Goal: Check status: Check status

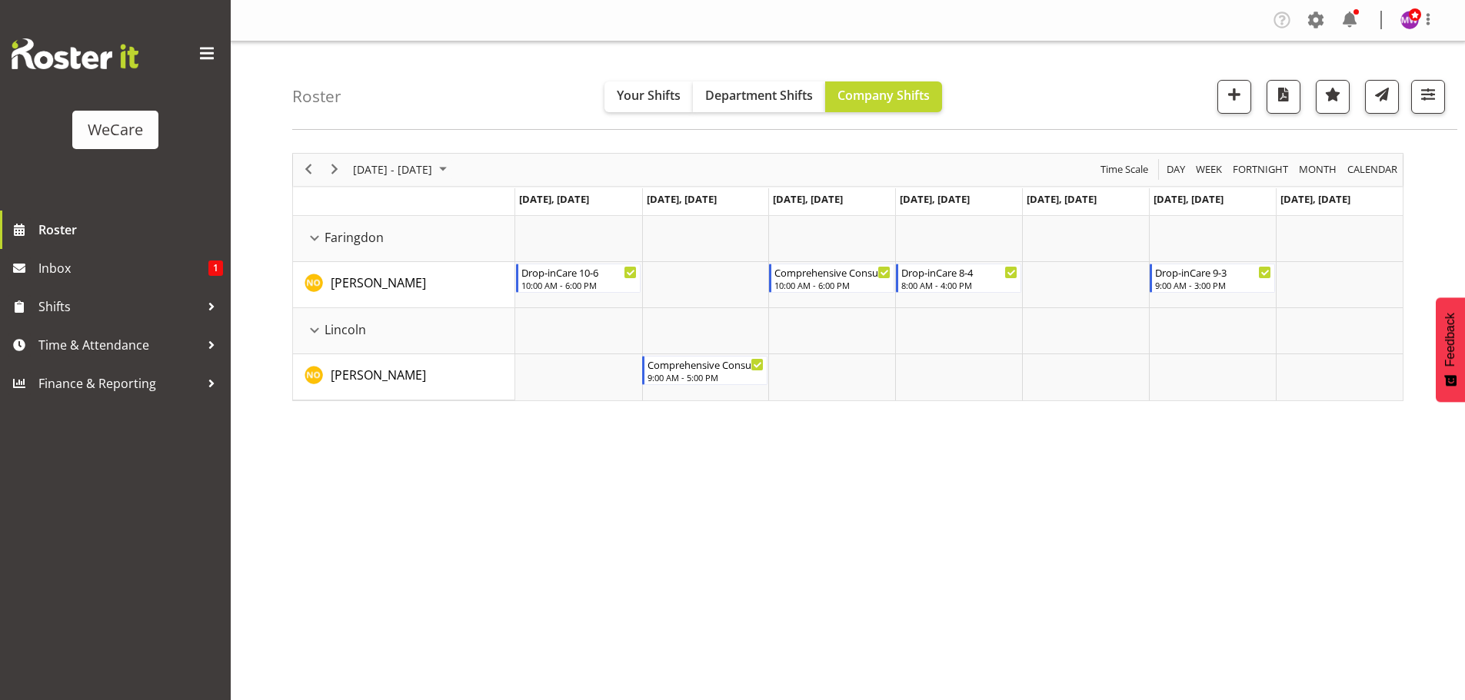
select select "location"
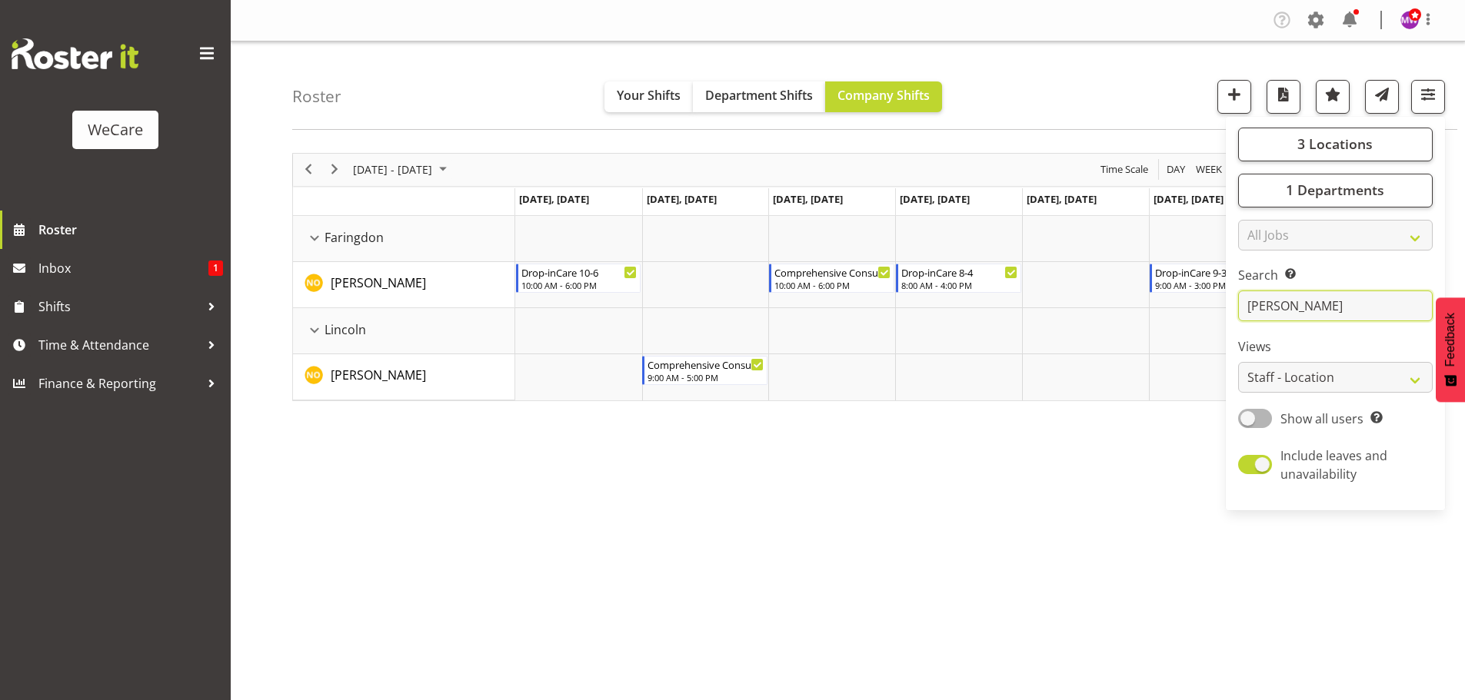
click at [1295, 308] on input "[PERSON_NAME]" at bounding box center [1335, 306] width 195 height 31
type input "n"
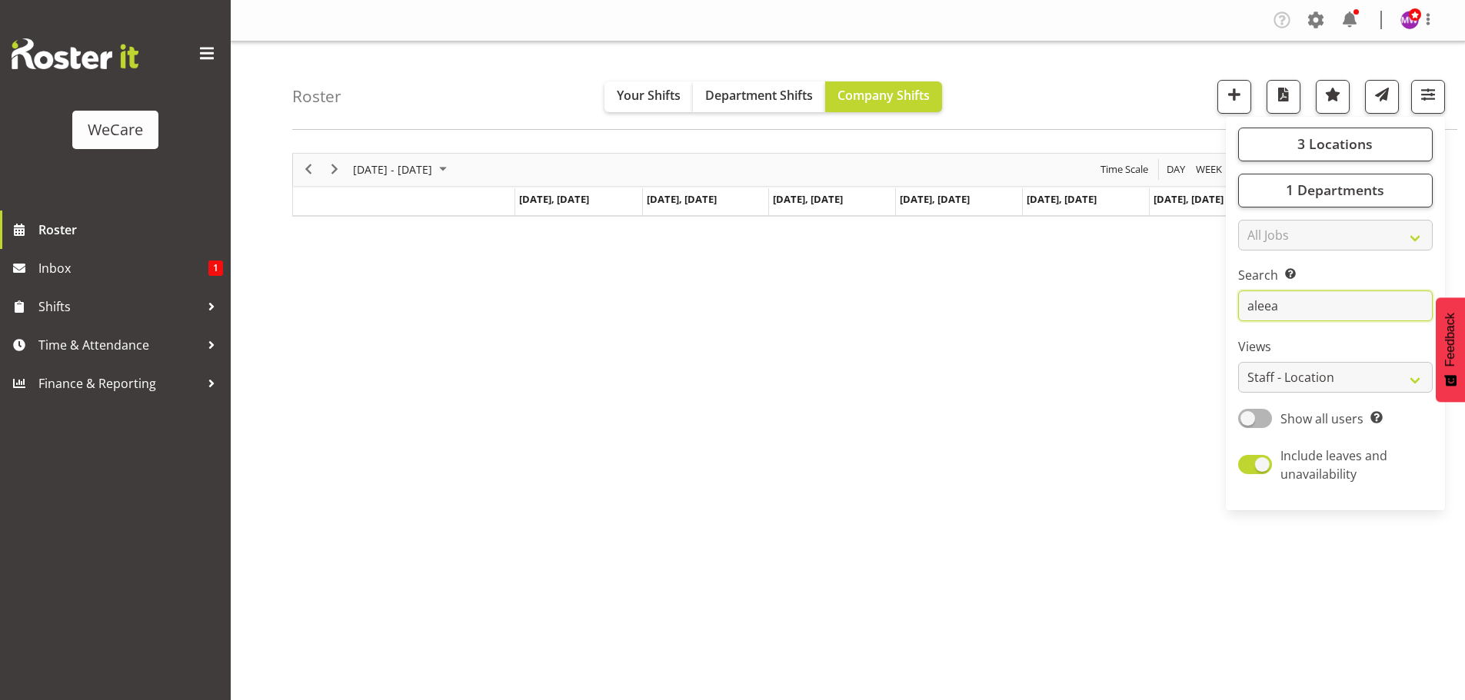
type input "aleea"
click at [585, 286] on div "[DATE] - [DATE] [DATE] Day Week Fortnight Month calendar Month Agenda Time Scal…" at bounding box center [878, 448] width 1173 height 615
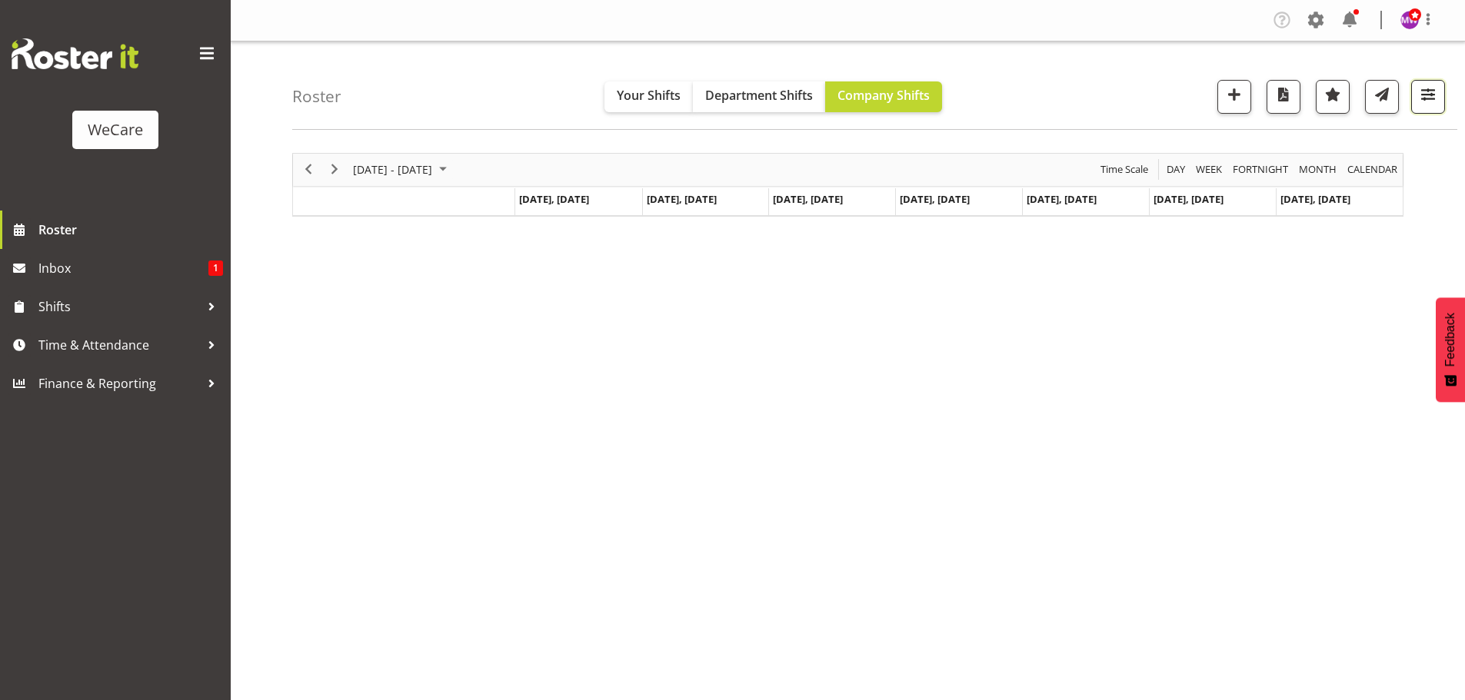
click at [1431, 82] on button "button" at bounding box center [1428, 97] width 34 height 34
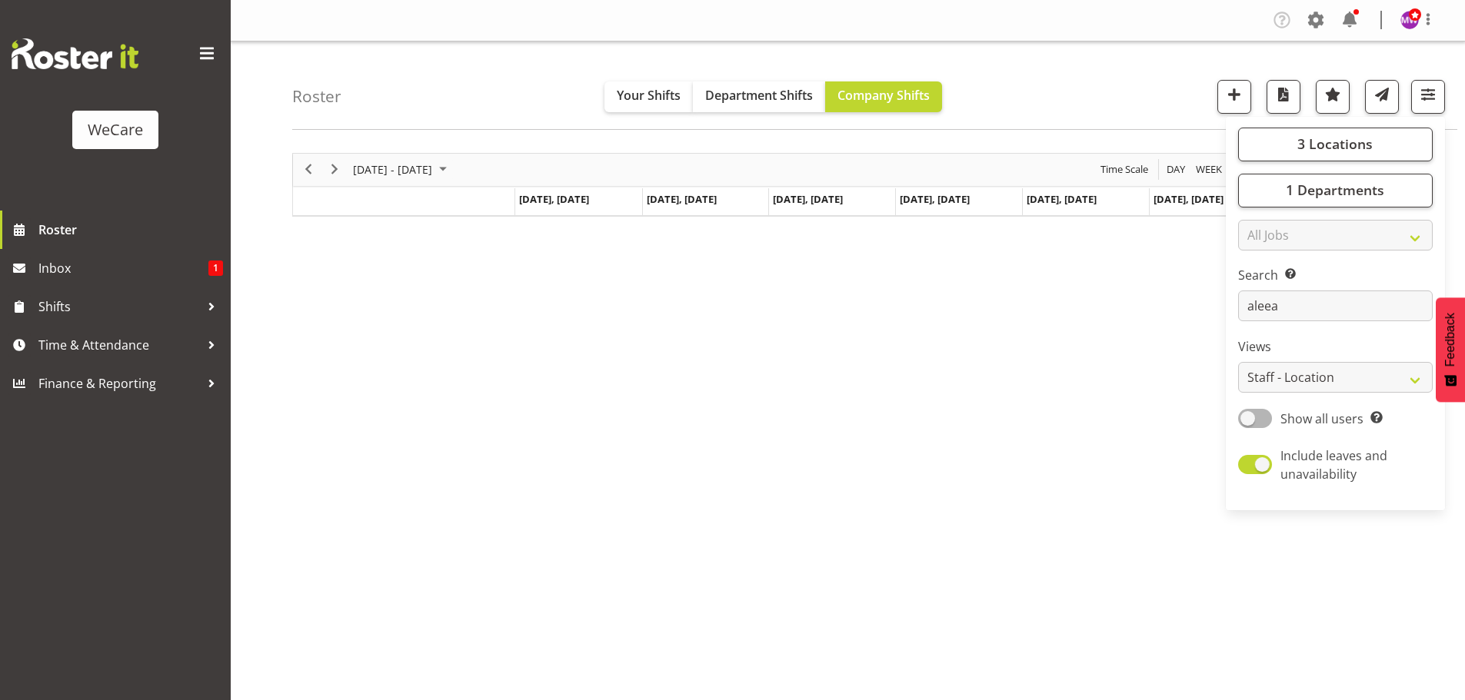
click at [919, 321] on div "[DATE] - [DATE] [DATE] Day Week Fortnight Month calendar Month Agenda Time Scal…" at bounding box center [878, 448] width 1173 height 615
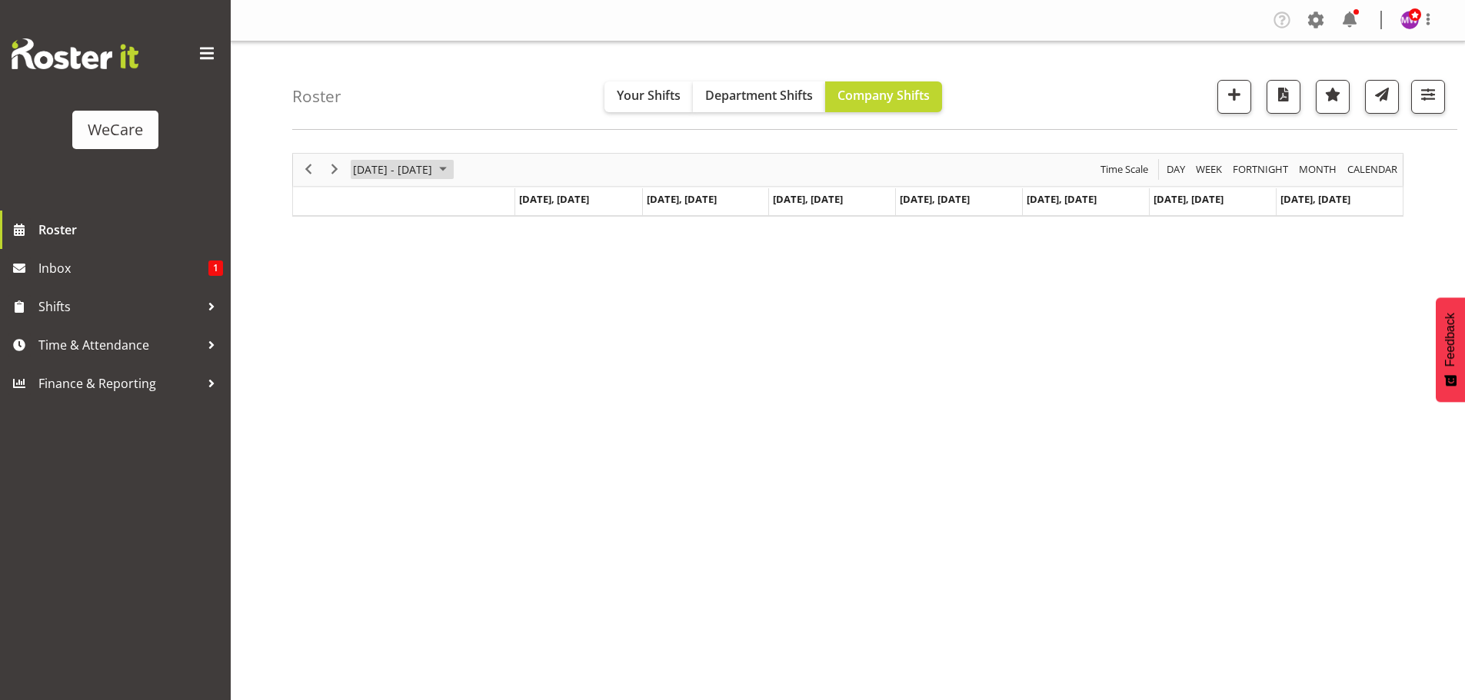
click at [364, 171] on span "[DATE] - [DATE]" at bounding box center [392, 169] width 82 height 19
click at [486, 211] on span "previous month" at bounding box center [487, 209] width 27 height 28
drag, startPoint x: 368, startPoint y: 333, endPoint x: 390, endPoint y: 338, distance: 22.9
click at [368, 333] on span "18" at bounding box center [369, 339] width 23 height 23
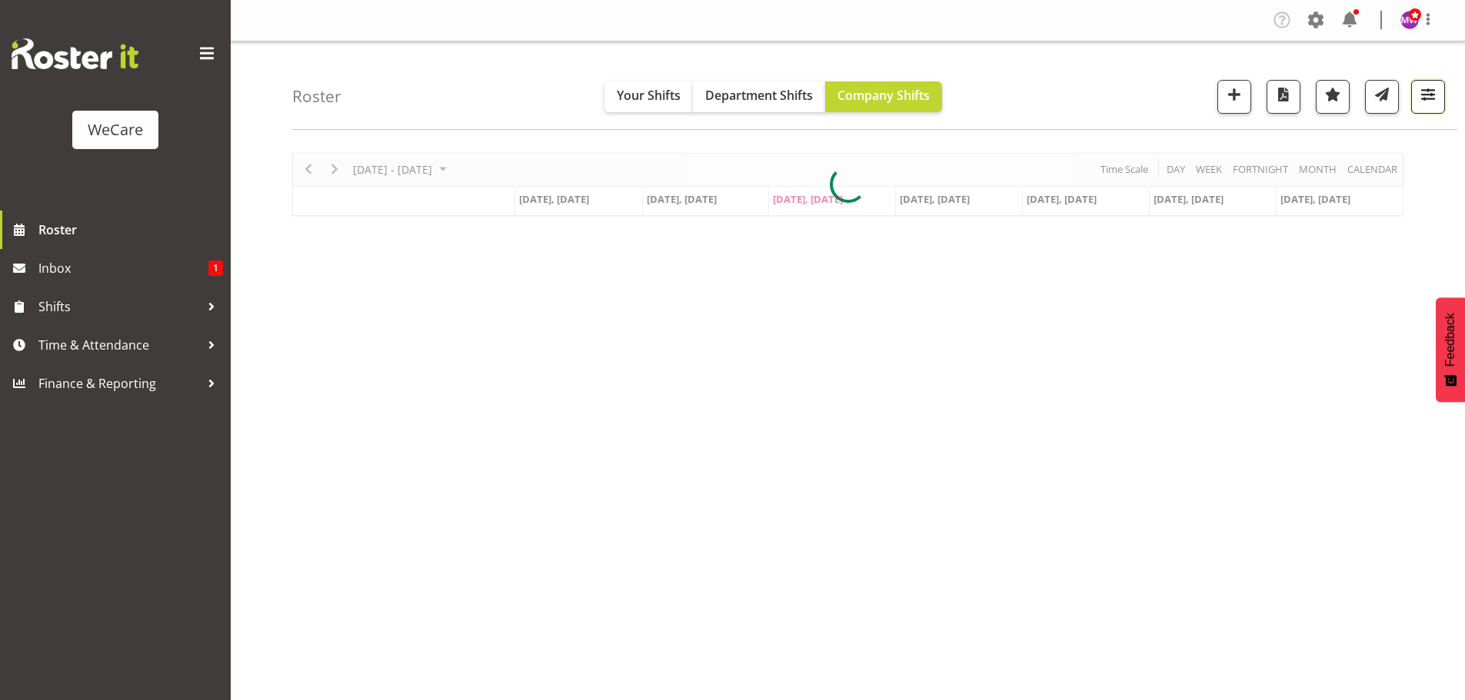
click at [1429, 98] on span "button" at bounding box center [1428, 95] width 20 height 20
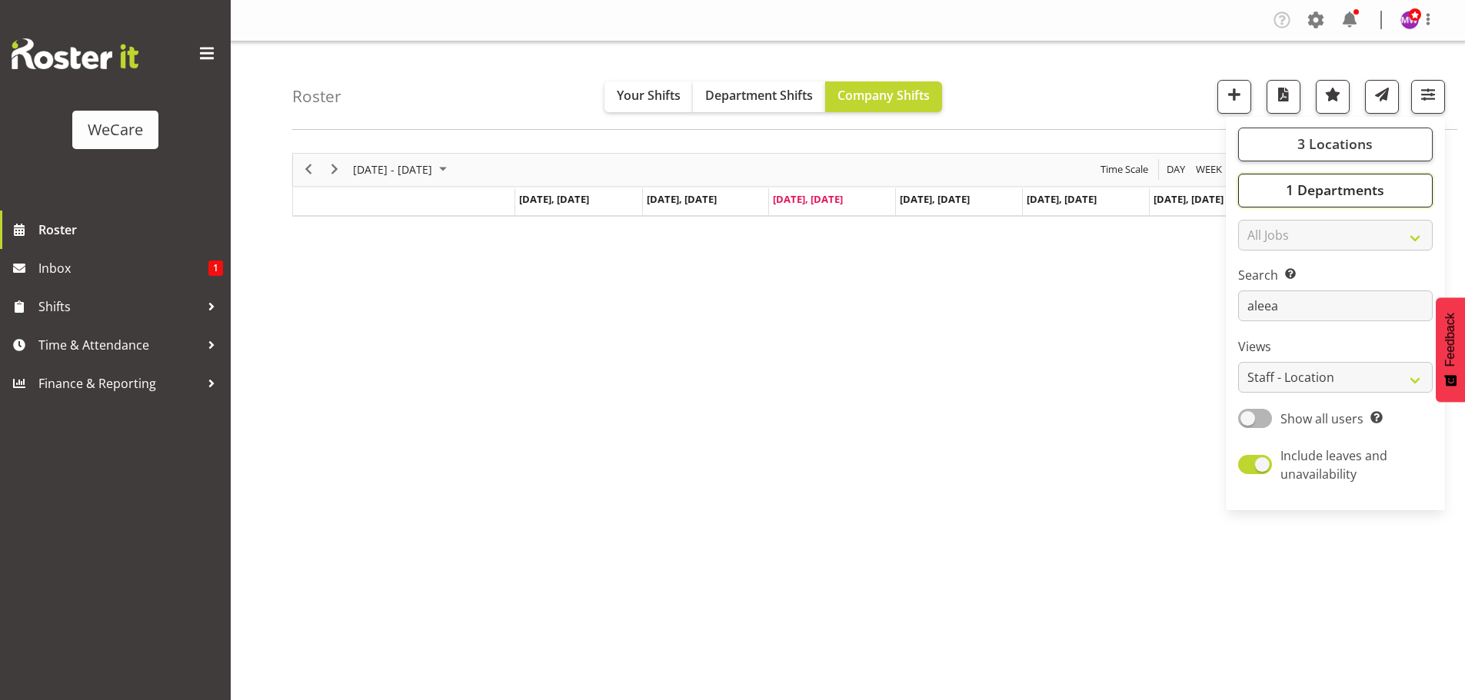
click at [1308, 196] on span "1 Departments" at bounding box center [1335, 190] width 98 height 18
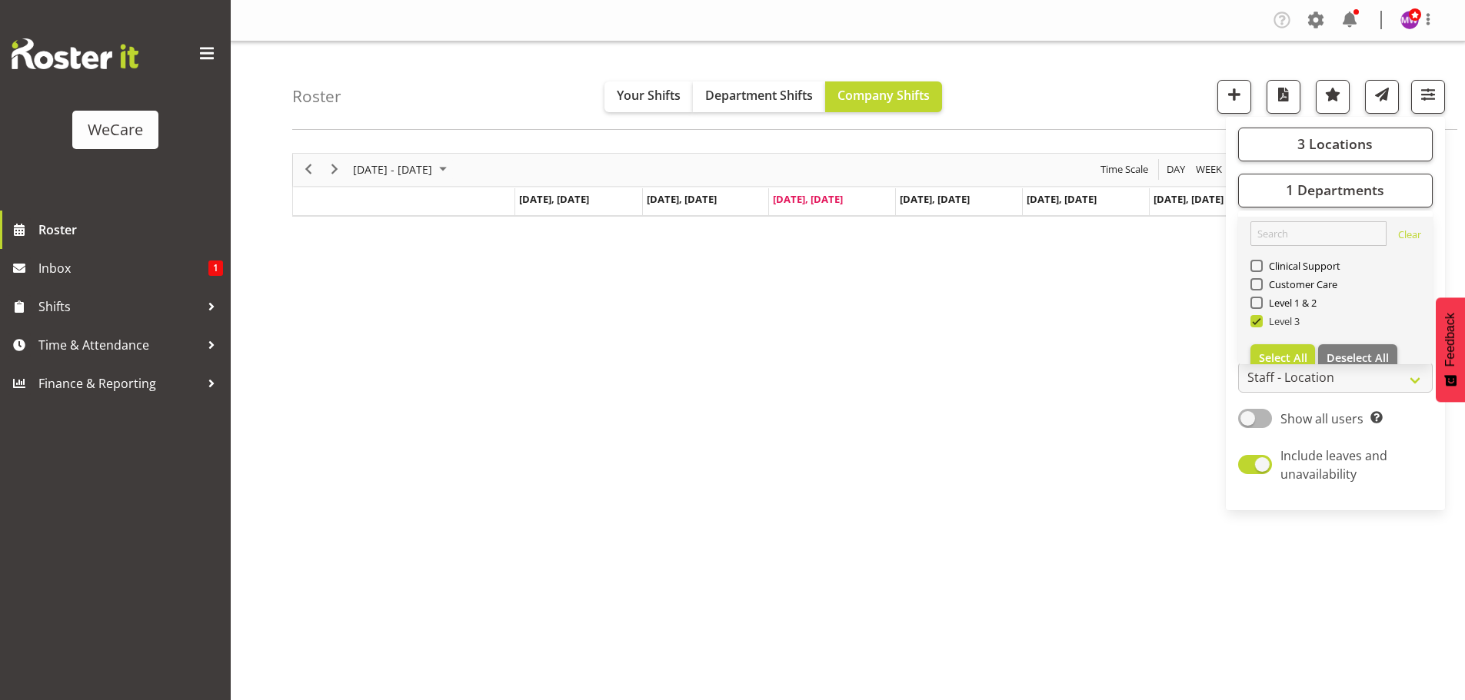
click at [1257, 320] on span at bounding box center [1256, 321] width 12 height 12
click at [1257, 320] on input "Level 3" at bounding box center [1255, 321] width 10 height 10
checkbox input "false"
click at [1256, 286] on span at bounding box center [1256, 284] width 12 height 12
click at [1256, 286] on input "Customer Care" at bounding box center [1255, 284] width 10 height 10
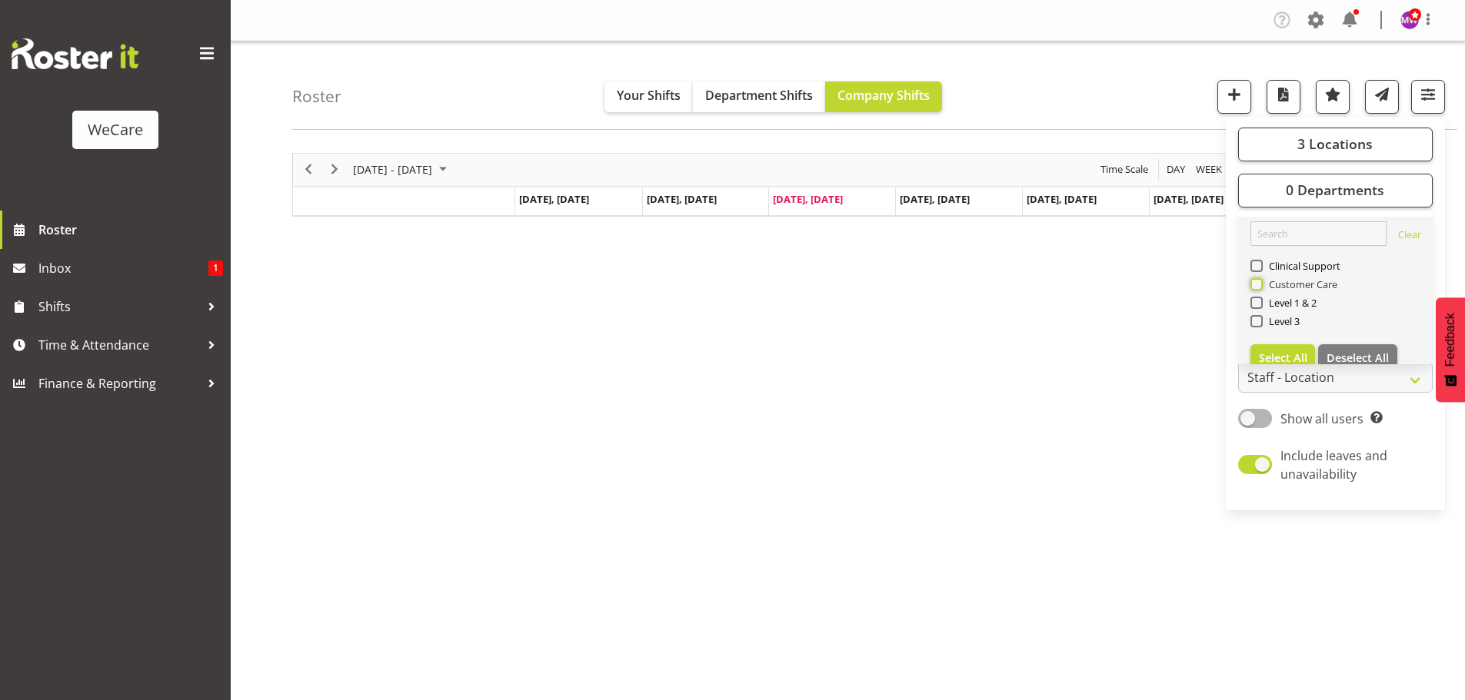
checkbox input "true"
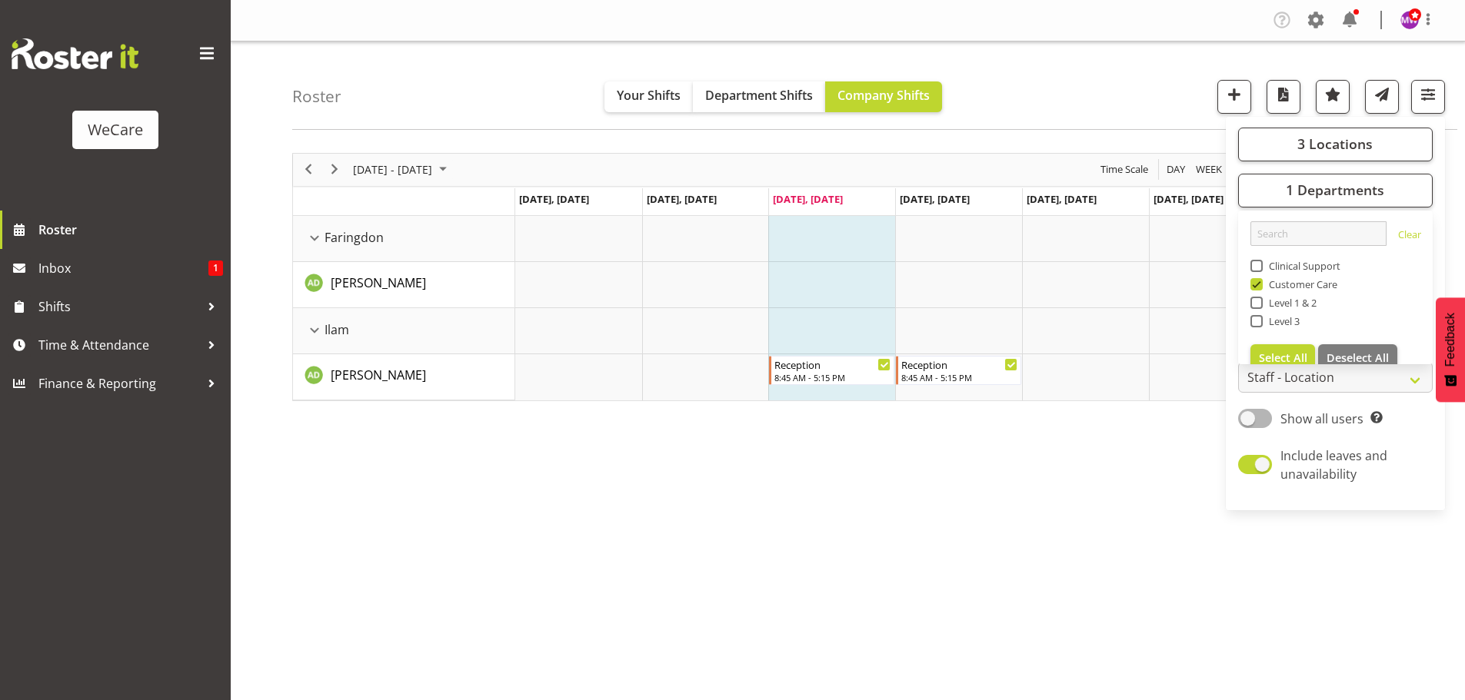
click at [1060, 91] on div "Roster Your Shifts Department Shifts Company Shifts 3 Locations Clear Business …" at bounding box center [874, 86] width 1165 height 88
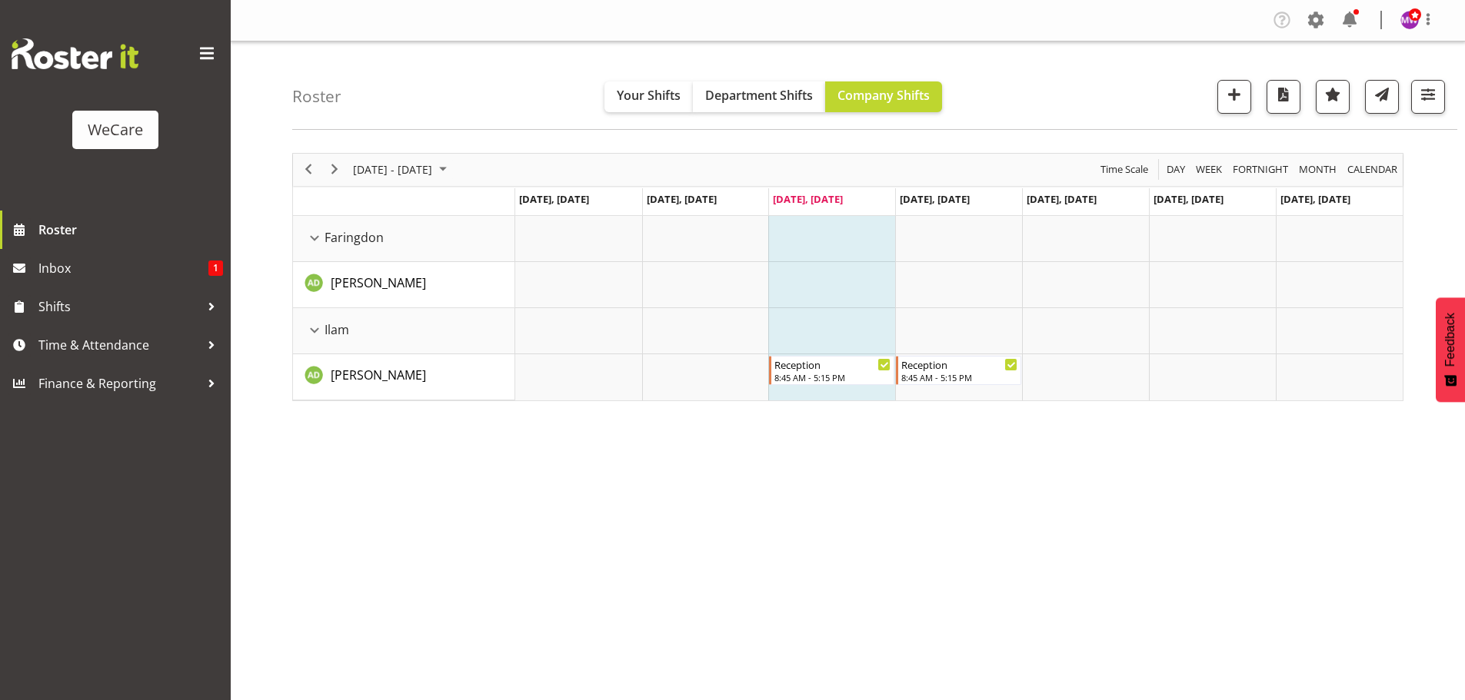
click at [936, 474] on div "[DATE] - [DATE] [DATE] Day Week Fortnight Month calendar Month Agenda Time Scal…" at bounding box center [878, 448] width 1173 height 615
click at [421, 166] on span "[DATE] - [DATE]" at bounding box center [392, 169] width 82 height 19
click at [444, 368] on span "28" at bounding box center [442, 365] width 23 height 23
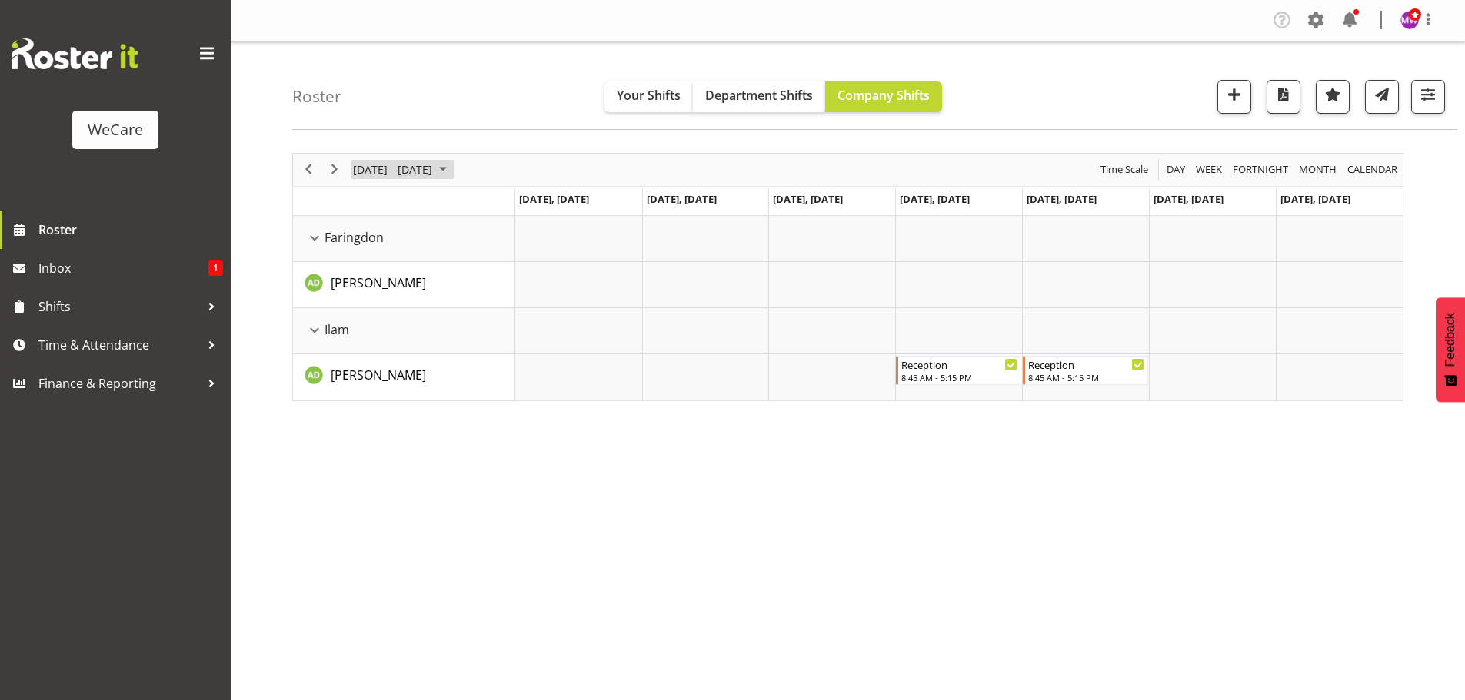
click at [430, 167] on span "[DATE] - [DATE]" at bounding box center [392, 169] width 82 height 19
click at [439, 364] on span "28" at bounding box center [442, 365] width 23 height 23
drag, startPoint x: 557, startPoint y: 511, endPoint x: 564, endPoint y: 510, distance: 7.8
click at [557, 511] on div "[DATE] - [DATE] [DATE] Day Week Fortnight Month calendar Month Agenda Time Scal…" at bounding box center [878, 448] width 1173 height 615
